Goal: Task Accomplishment & Management: Manage account settings

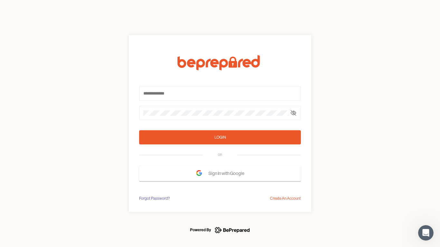
click at [220, 124] on form "Login OR Sign In with Google" at bounding box center [220, 118] width 162 height 126
click at [293, 113] on icon at bounding box center [293, 112] width 5 height 5
click at [220, 137] on div "Login" at bounding box center [219, 137] width 11 height 6
click at [220, 173] on span "Sign In with Google" at bounding box center [227, 174] width 39 height 12
click at [154, 199] on div "Forgot Password?" at bounding box center [154, 198] width 31 height 6
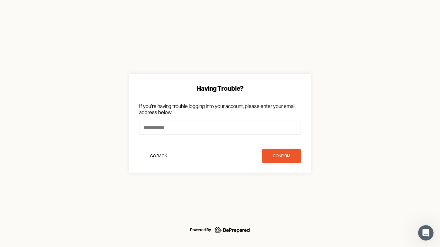
click at [285, 199] on div "Having Trouble? If you're having trouble logging into your account, please ente…" at bounding box center [220, 123] width 440 height 247
click at [425, 233] on icon "Open Intercom Messenger" at bounding box center [425, 233] width 11 height 11
